Goal: Task Accomplishment & Management: Use online tool/utility

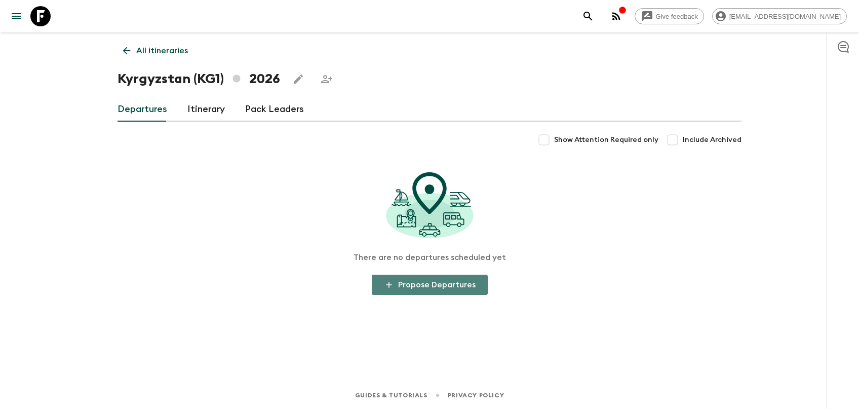
click at [473, 286] on button "Propose Departures" at bounding box center [430, 284] width 116 height 20
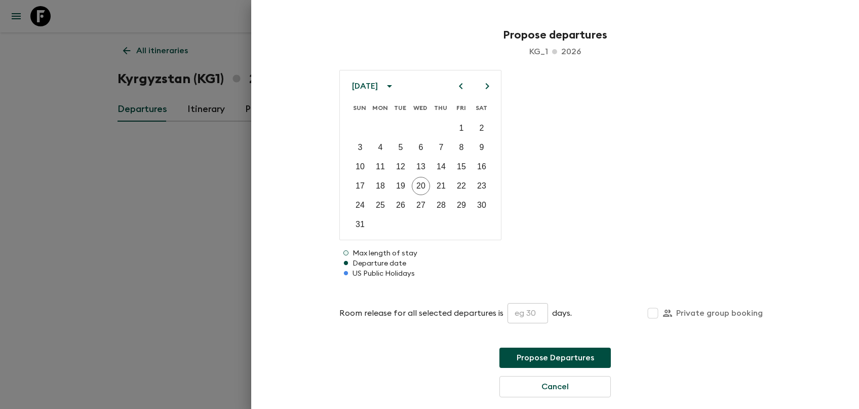
click at [485, 85] on icon "Next month" at bounding box center [487, 86] width 12 height 12
click at [486, 85] on icon "Next month" at bounding box center [487, 86] width 12 height 12
click at [487, 85] on icon "Next month" at bounding box center [487, 86] width 12 height 12
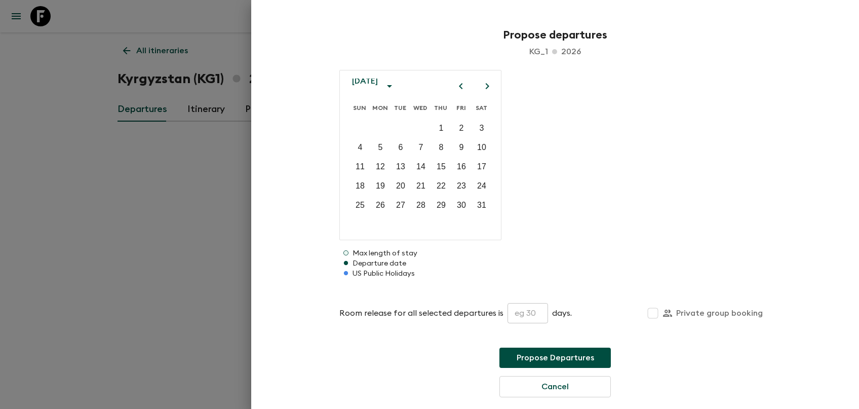
click at [487, 85] on icon "Next month" at bounding box center [488, 86] width 4 height 6
click at [488, 85] on icon "Next month" at bounding box center [488, 86] width 4 height 6
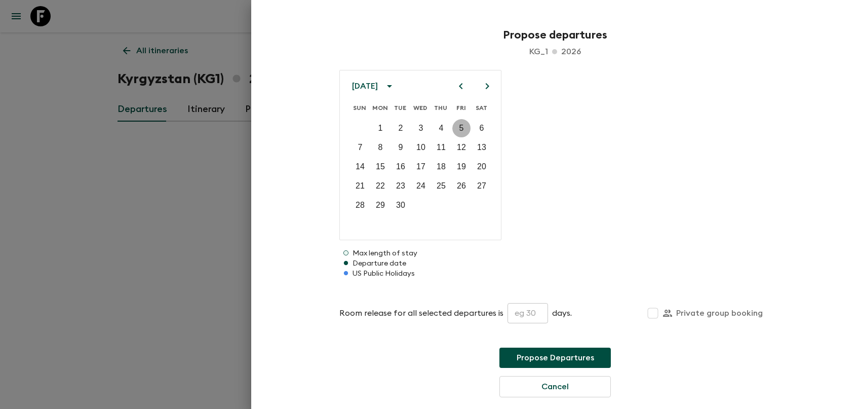
click at [464, 128] on button "5" at bounding box center [461, 128] width 18 height 18
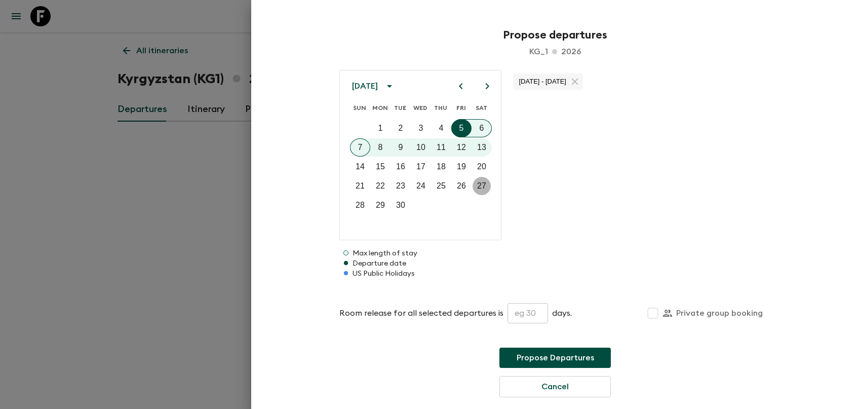
click at [484, 183] on p "27" at bounding box center [481, 186] width 9 height 12
click at [520, 311] on input "text" at bounding box center [527, 313] width 41 height 20
type input "30"
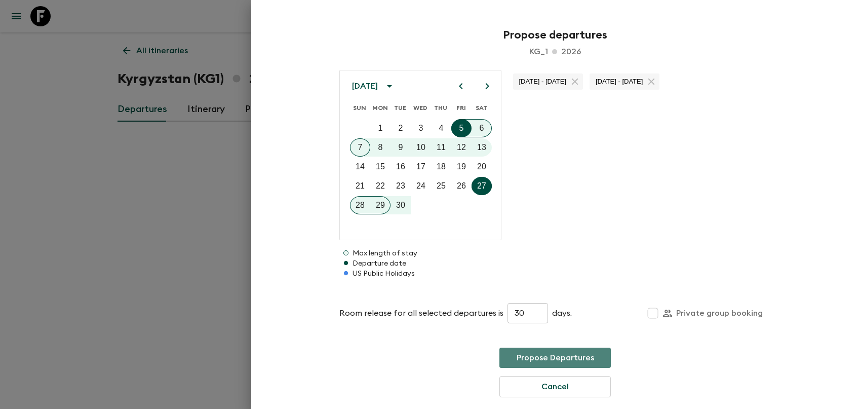
click at [544, 354] on button "Propose Departures" at bounding box center [554, 357] width 111 height 20
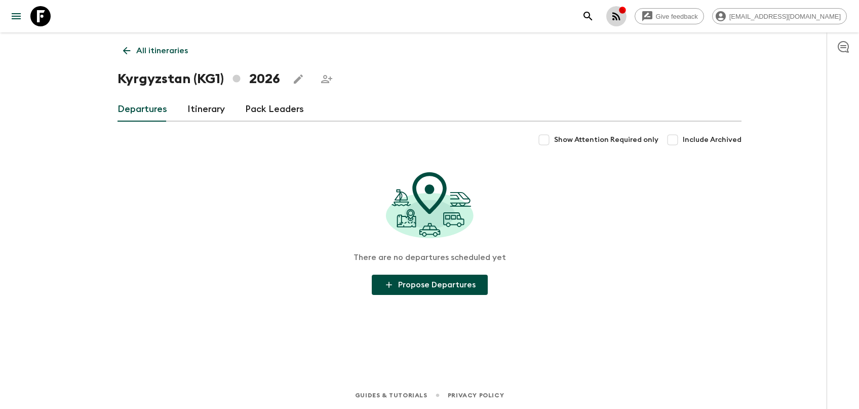
click at [622, 13] on icon "button" at bounding box center [616, 16] width 12 height 12
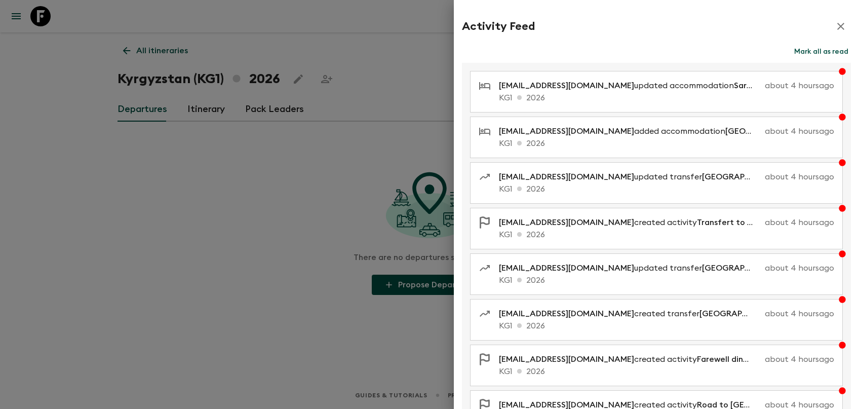
click at [836, 24] on icon "button" at bounding box center [840, 26] width 12 height 12
